Goal: Find specific fact: Locate a discrete piece of known information

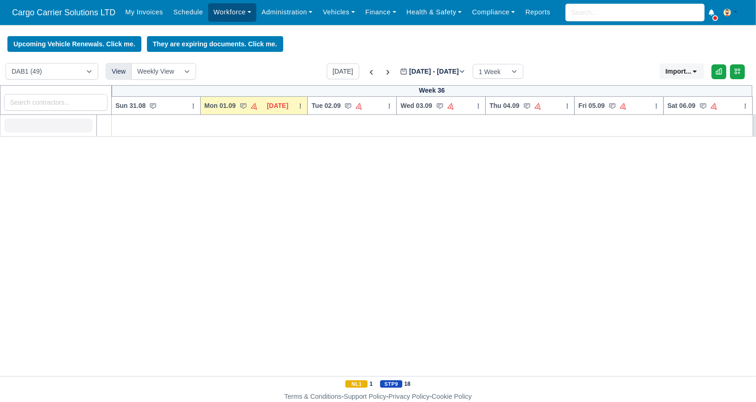
click at [214, 16] on link "Workforce" at bounding box center [232, 12] width 48 height 18
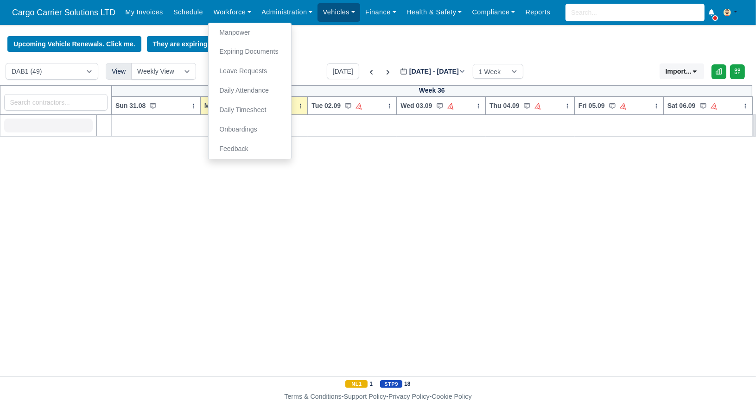
click at [319, 13] on link "Vehicles" at bounding box center [338, 12] width 43 height 18
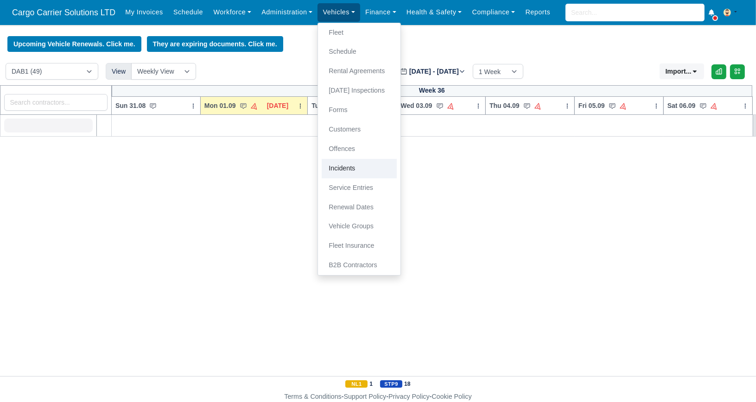
click at [358, 171] on link "Incidents" at bounding box center [359, 168] width 75 height 19
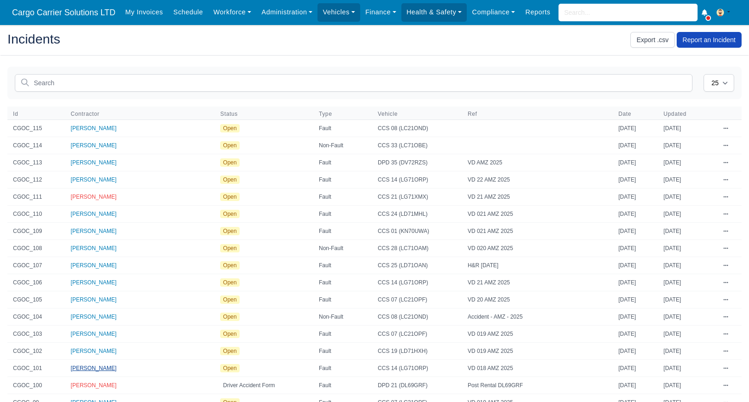
click at [98, 366] on span "[PERSON_NAME]" at bounding box center [94, 368] width 46 height 6
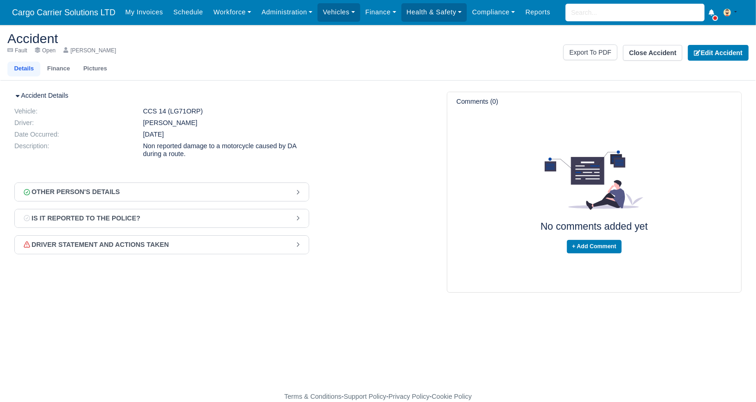
click at [186, 190] on button "Other Person's Details" at bounding box center [162, 192] width 294 height 18
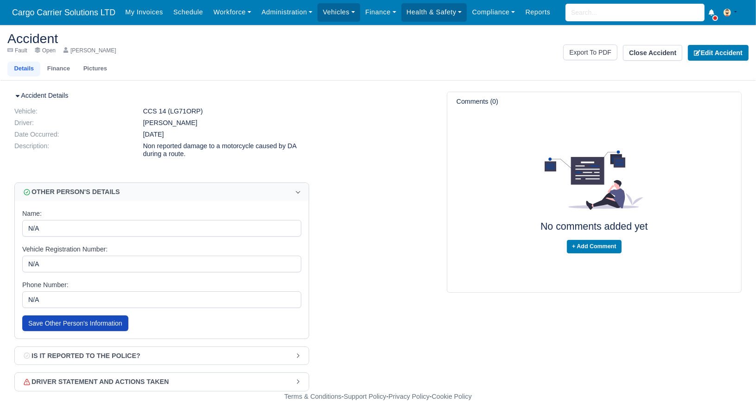
drag, startPoint x: 193, startPoint y: 111, endPoint x: 167, endPoint y: 113, distance: 26.5
click at [167, 113] on dd "CCS 14 (LG71ORP)" at bounding box center [226, 112] width 180 height 8
copy dd "LG71ORP"
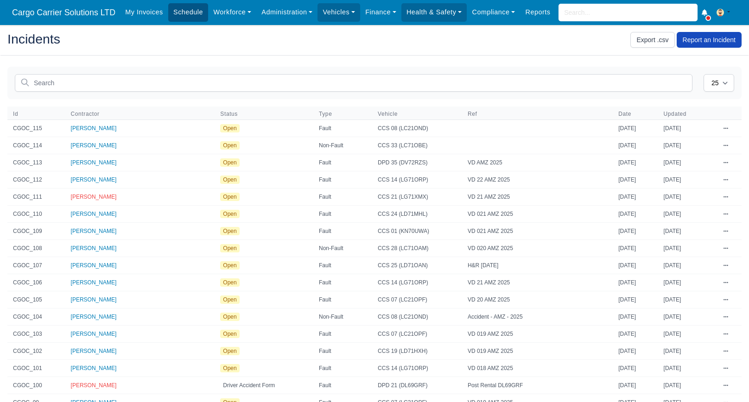
click at [183, 12] on link "Schedule" at bounding box center [188, 12] width 40 height 18
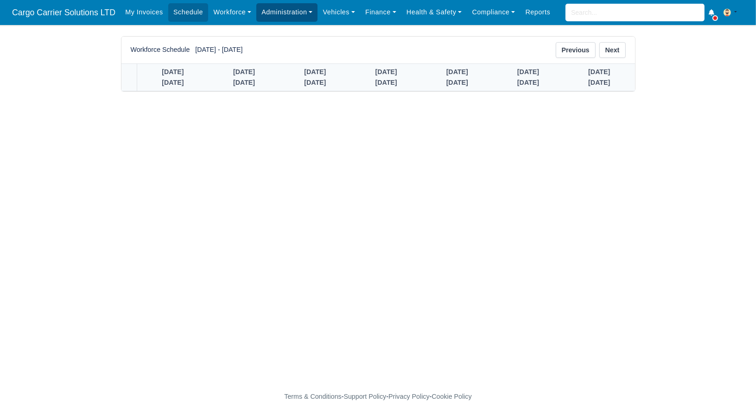
click at [271, 14] on link "Administration" at bounding box center [286, 12] width 61 height 18
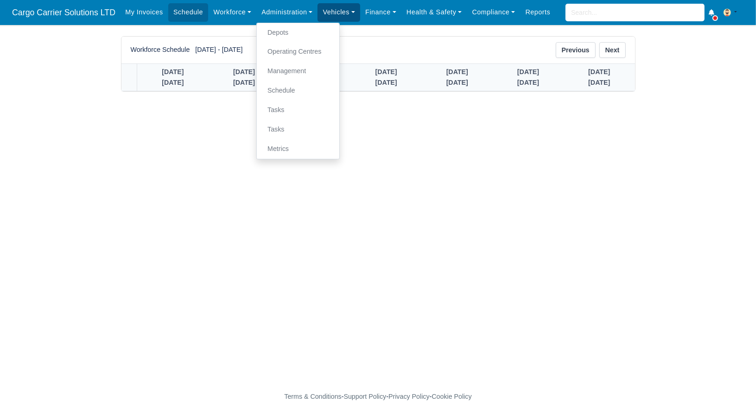
click at [335, 14] on link "Vehicles" at bounding box center [338, 12] width 43 height 18
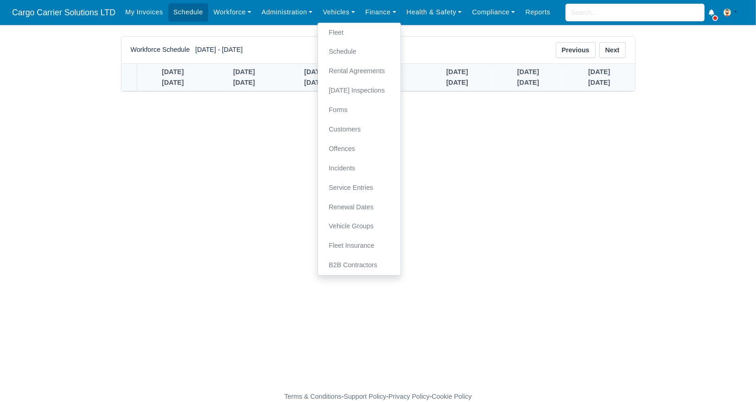
drag, startPoint x: 442, startPoint y: 334, endPoint x: 448, endPoint y: 341, distance: 9.2
click at [442, 334] on main "Workforce Schedule [DATE] - [DATE] Previous [DATE][DATE] [DATE] [DATE]" at bounding box center [378, 213] width 756 height 355
